Goal: Task Accomplishment & Management: Manage account settings

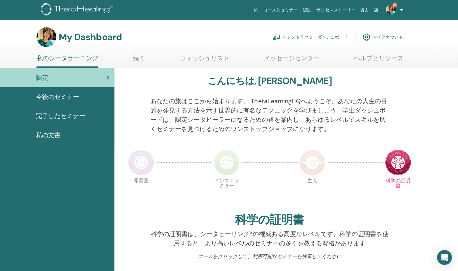
click at [296, 37] on link "インストラクターダッシュボード" at bounding box center [310, 37] width 75 height 14
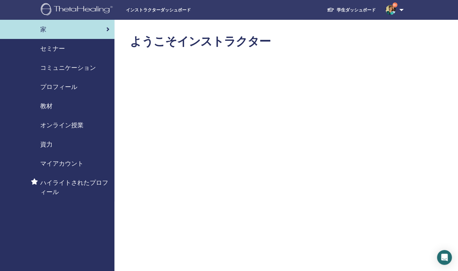
click at [58, 51] on span "セミナー" at bounding box center [52, 48] width 25 height 9
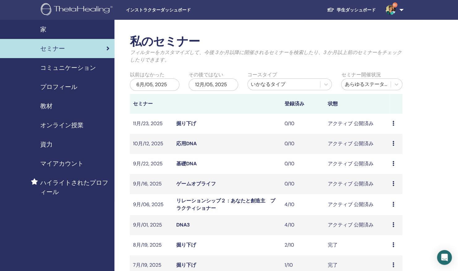
click at [197, 203] on link "リレーションシップ２：あなたと創造主　プラクティショナー" at bounding box center [225, 205] width 99 height 14
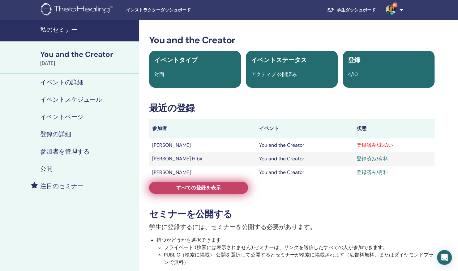
click at [197, 189] on span "すべての登録を表示" at bounding box center [198, 188] width 45 height 6
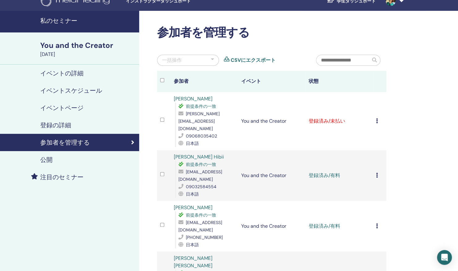
scroll to position [9, 0]
click at [377, 120] on div "登録をキャンセルする 自動認証しない 有料としてマーク 未払いとしてマーク 不在としてマーク 完了して認定する 証明書のダウンロード" at bounding box center [379, 120] width 7 height 7
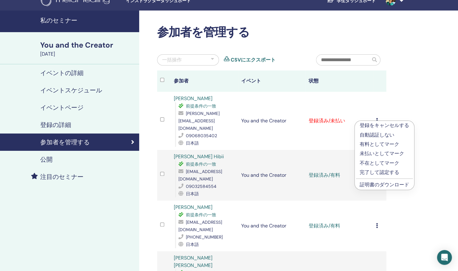
click at [369, 182] on link "証明書のダウンロード" at bounding box center [385, 185] width 50 height 6
